Goal: Information Seeking & Learning: Learn about a topic

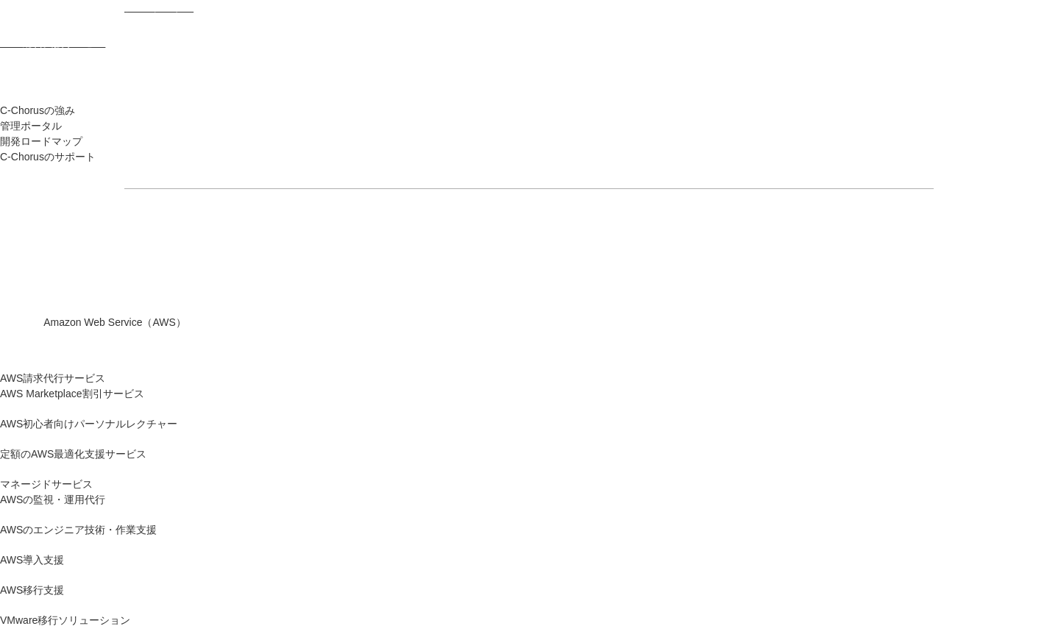
click at [105, 371] on link "AWS請求代行サービス" at bounding box center [52, 378] width 105 height 15
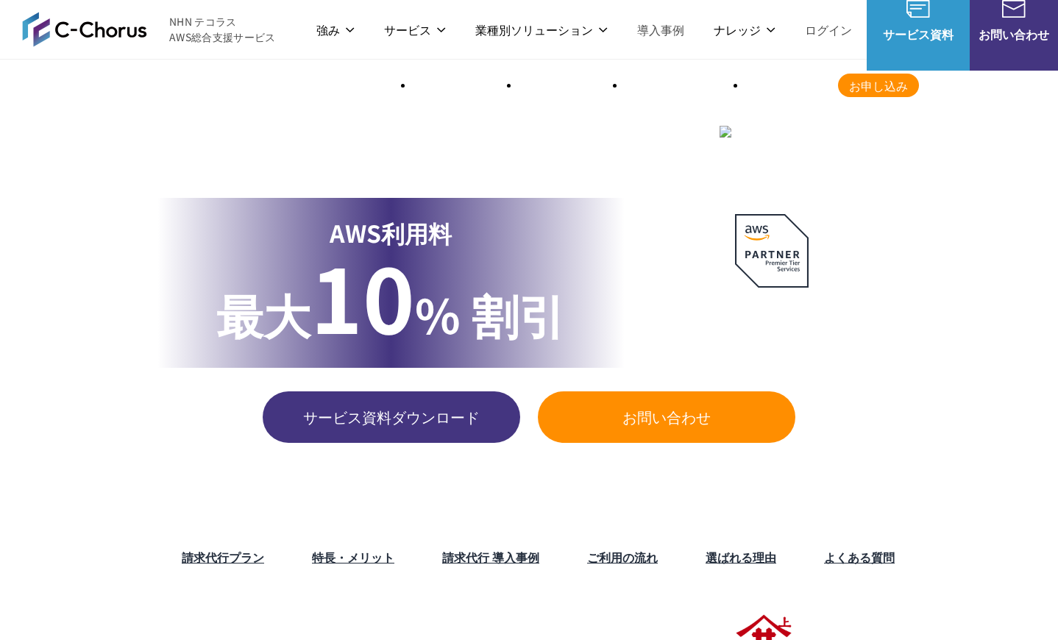
click at [88, 30] on img at bounding box center [84, 29] width 125 height 35
